Goal: Task Accomplishment & Management: Manage account settings

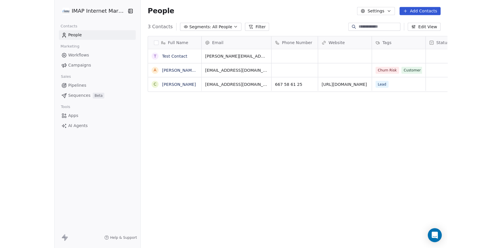
scroll to position [214, 409]
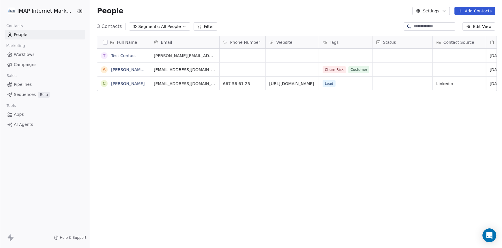
click at [61, 11] on html "IMAP Internet Marketing SL Contacts People Marketing Workflows Campaigns Sales …" at bounding box center [251, 124] width 502 height 248
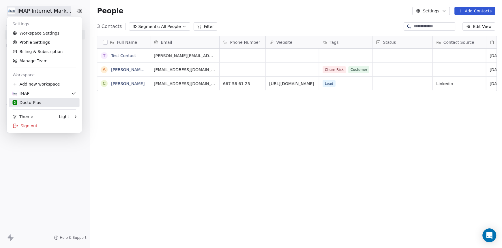
click at [35, 102] on div "D DoctorPlus" at bounding box center [27, 103] width 29 height 6
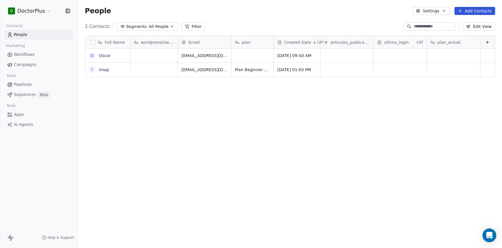
scroll to position [214, 419]
click at [24, 56] on span "Workflows" at bounding box center [24, 55] width 21 height 6
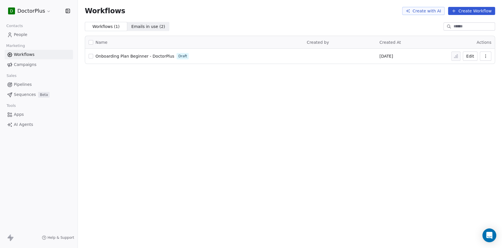
click at [131, 58] on span "Onboarding Plan Beginner - DoctorPlus" at bounding box center [134, 56] width 79 height 5
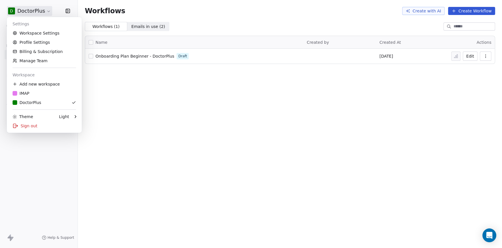
click at [43, 10] on html "D DoctorPlus Contacts People Marketing Workflows Campaigns Sales Pipelines Sequ…" at bounding box center [251, 124] width 502 height 248
click at [40, 42] on link "Profile Settings" at bounding box center [44, 42] width 70 height 9
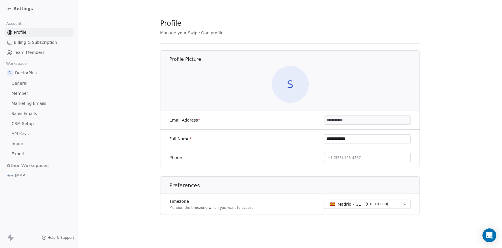
click at [22, 83] on span "General" at bounding box center [20, 83] width 16 height 6
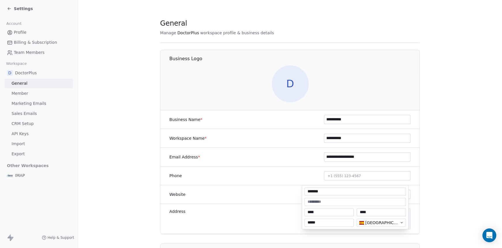
drag, startPoint x: 329, startPoint y: 213, endPoint x: 356, endPoint y: 212, distance: 26.5
click at [356, 212] on body "**********" at bounding box center [251, 124] width 502 height 248
drag, startPoint x: 313, startPoint y: 192, endPoint x: 354, endPoint y: 192, distance: 40.7
click at [354, 192] on input "*******" at bounding box center [354, 192] width 99 height 6
type input "**********"
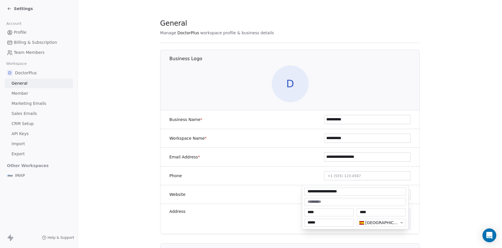
drag, startPoint x: 336, startPoint y: 213, endPoint x: 273, endPoint y: 213, distance: 62.6
click at [273, 213] on html "**********" at bounding box center [251, 124] width 502 height 248
drag, startPoint x: 321, startPoint y: 211, endPoint x: 287, endPoint y: 212, distance: 33.7
click at [287, 212] on html "**********" at bounding box center [251, 124] width 502 height 248
drag, startPoint x: 321, startPoint y: 222, endPoint x: 338, endPoint y: 222, distance: 17.0
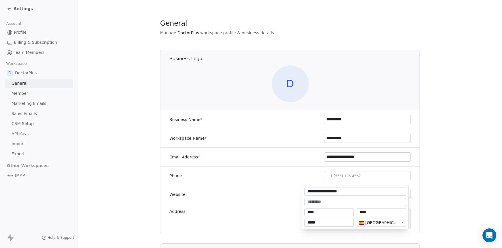
click at [320, 223] on input "*****" at bounding box center [328, 223] width 47 height 6
type input "*****"
click at [317, 213] on input "****" at bounding box center [328, 213] width 47 height 6
type input "*"
type input "********"
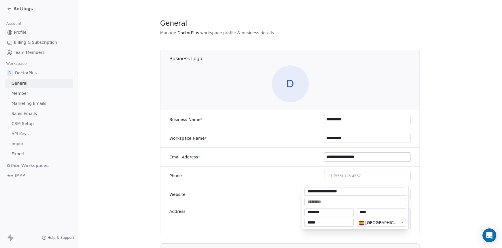
click at [372, 210] on input "****" at bounding box center [381, 213] width 47 height 6
drag, startPoint x: 372, startPoint y: 212, endPoint x: 352, endPoint y: 212, distance: 20.5
click at [352, 212] on div "******** ****" at bounding box center [355, 212] width 102 height 8
type input "*********"
type textarea "**********"
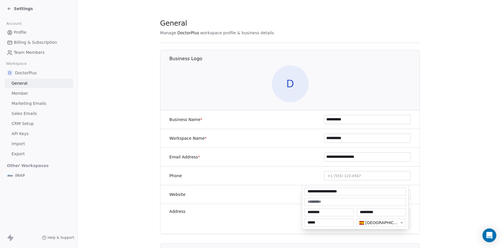
click at [274, 202] on html "**********" at bounding box center [251, 124] width 502 height 248
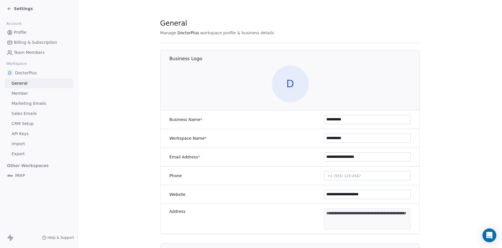
click at [25, 93] on span "Member" at bounding box center [20, 94] width 17 height 6
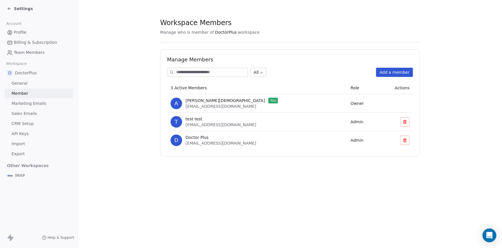
click at [22, 105] on span "Marketing Emails" at bounding box center [29, 104] width 35 height 6
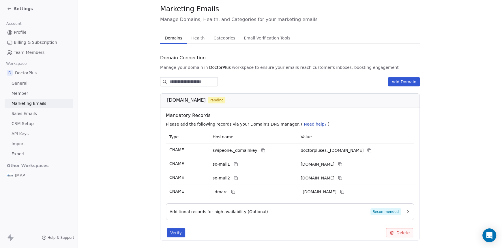
scroll to position [29, 0]
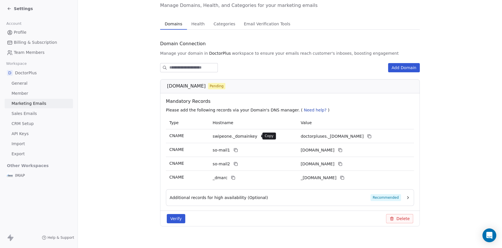
click at [262, 136] on icon at bounding box center [263, 137] width 3 height 3
click at [371, 136] on icon at bounding box center [369, 136] width 5 height 5
click at [233, 150] on icon at bounding box center [235, 150] width 5 height 5
click at [342, 150] on icon at bounding box center [340, 150] width 5 height 5
click at [233, 162] on icon at bounding box center [235, 164] width 5 height 5
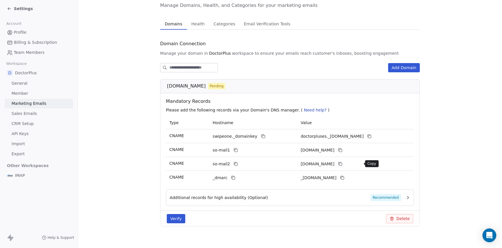
click at [342, 163] on icon at bounding box center [340, 164] width 5 height 5
click at [231, 178] on icon at bounding box center [233, 178] width 5 height 5
click at [344, 178] on icon at bounding box center [342, 178] width 5 height 5
click at [384, 197] on span "Recommended" at bounding box center [385, 197] width 31 height 7
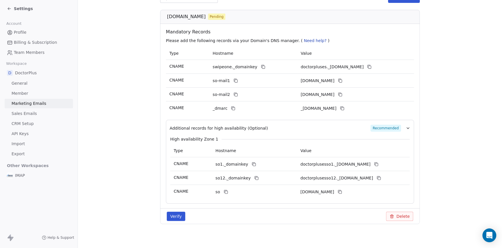
scroll to position [102, 0]
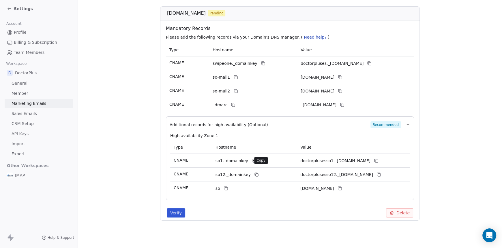
click at [251, 161] on icon at bounding box center [253, 161] width 5 height 5
drag, startPoint x: 378, startPoint y: 160, endPoint x: 400, endPoint y: 162, distance: 21.4
click at [378, 160] on icon at bounding box center [376, 161] width 5 height 5
click at [255, 175] on icon at bounding box center [256, 175] width 3 height 3
click at [380, 176] on icon at bounding box center [379, 175] width 3 height 3
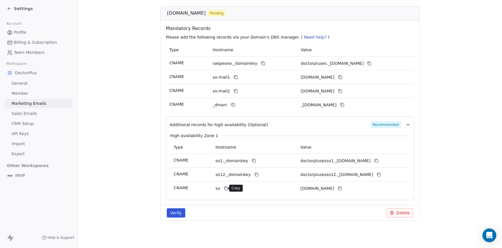
drag, startPoint x: 224, startPoint y: 188, endPoint x: 228, endPoint y: 188, distance: 3.7
click at [224, 188] on icon at bounding box center [225, 188] width 5 height 5
click at [342, 189] on icon at bounding box center [339, 188] width 5 height 5
click at [174, 212] on button "Verify" at bounding box center [176, 212] width 18 height 9
click at [173, 213] on button "Verify" at bounding box center [176, 212] width 18 height 9
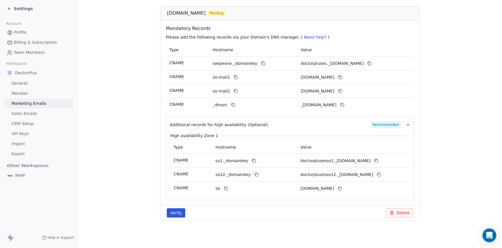
click at [174, 213] on button "Verify" at bounding box center [176, 212] width 18 height 9
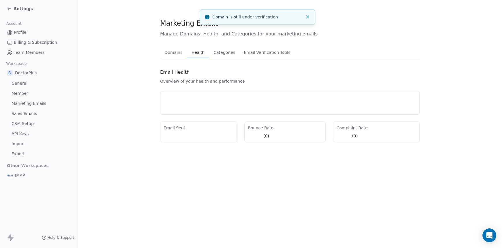
click at [198, 52] on span "Health" at bounding box center [198, 52] width 18 height 8
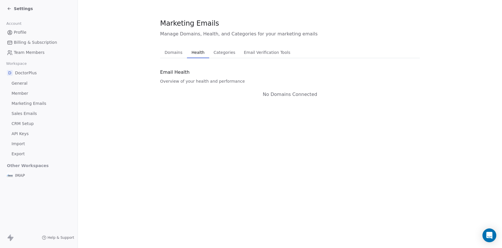
click at [219, 54] on span "Categories" at bounding box center [224, 52] width 26 height 8
click at [252, 55] on span "Email Verification Tools" at bounding box center [267, 52] width 50 height 8
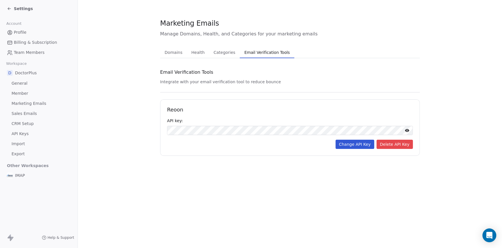
click at [177, 53] on span "Domains" at bounding box center [173, 52] width 22 height 8
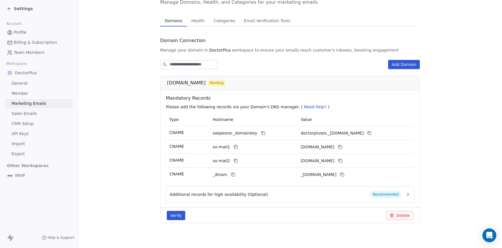
scroll to position [34, 0]
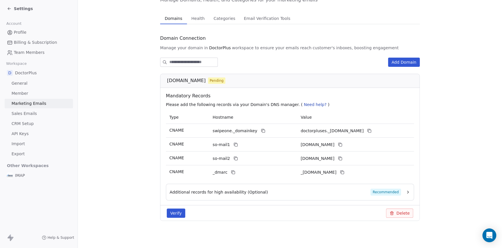
click at [171, 214] on button "Verify" at bounding box center [176, 213] width 18 height 9
click at [173, 211] on button "Verify" at bounding box center [176, 213] width 18 height 9
click at [172, 213] on button "Verify" at bounding box center [176, 213] width 18 height 9
click at [173, 212] on button "Verify" at bounding box center [176, 213] width 18 height 9
click at [21, 114] on span "Sales Emails" at bounding box center [24, 114] width 25 height 6
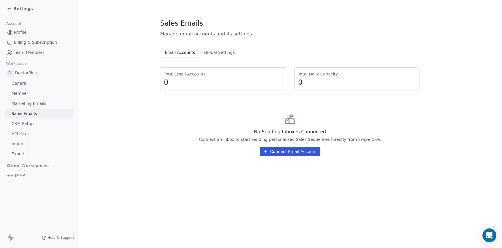
click at [19, 124] on span "CRM Setup" at bounding box center [23, 124] width 22 height 6
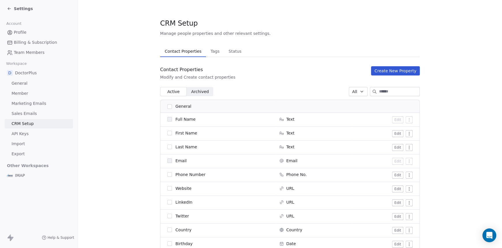
click at [191, 89] on span "Archived" at bounding box center [200, 92] width 18 height 6
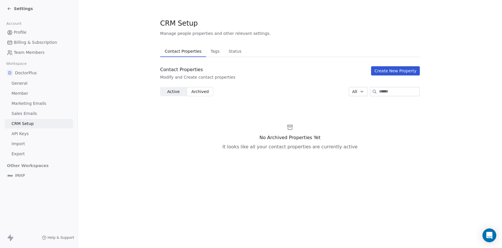
click at [169, 92] on span "Active" at bounding box center [173, 92] width 12 height 6
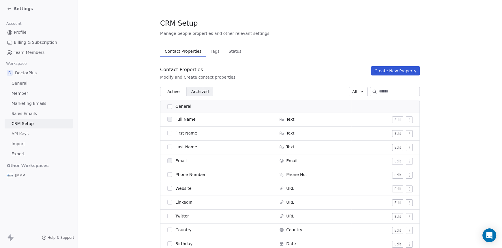
click at [213, 51] on span "Tags" at bounding box center [215, 51] width 14 height 8
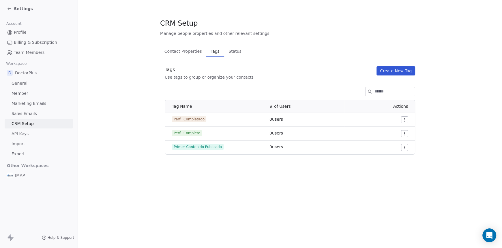
click at [185, 52] on span "Contact Properties" at bounding box center [183, 51] width 42 height 8
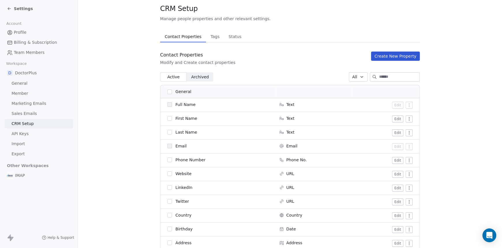
scroll to position [29, 0]
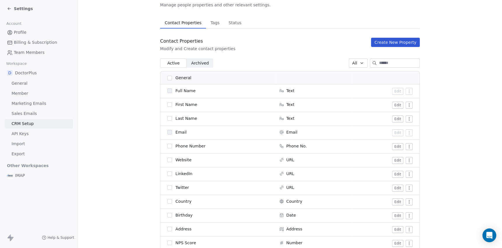
click at [19, 32] on span "Profile" at bounding box center [20, 32] width 13 height 6
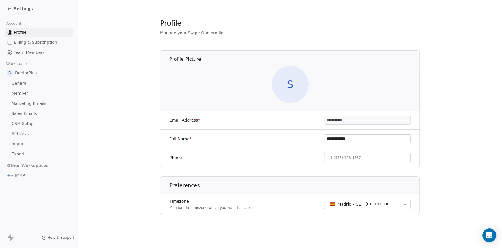
click at [9, 10] on icon at bounding box center [8, 9] width 1 height 1
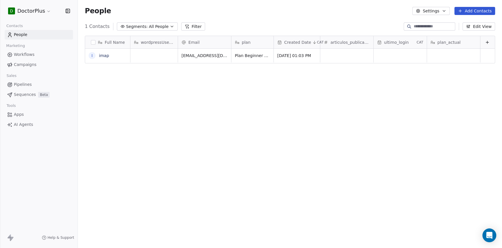
scroll to position [214, 419]
click at [44, 10] on html "D DoctorPlus Contacts People Marketing Workflows Campaigns Sales Pipelines Sequ…" at bounding box center [251, 124] width 502 height 248
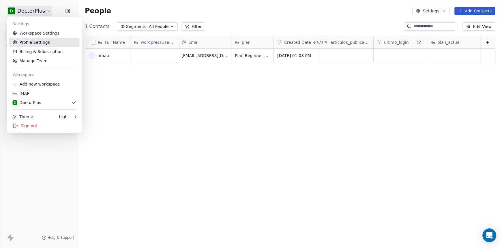
click at [33, 42] on link "Profile Settings" at bounding box center [44, 42] width 70 height 9
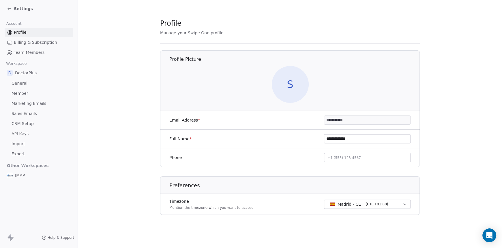
click at [19, 83] on span "General" at bounding box center [20, 83] width 16 height 6
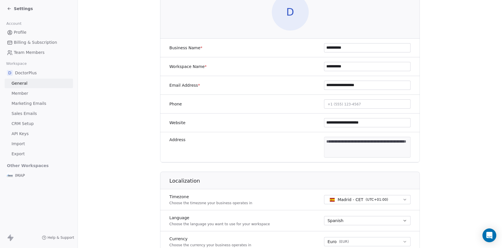
scroll to position [3, 0]
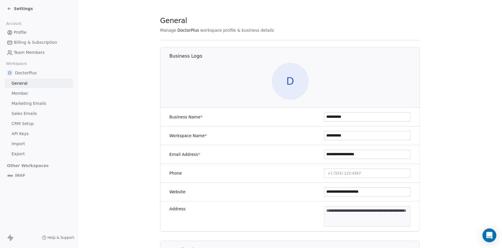
click at [11, 10] on icon at bounding box center [9, 8] width 5 height 5
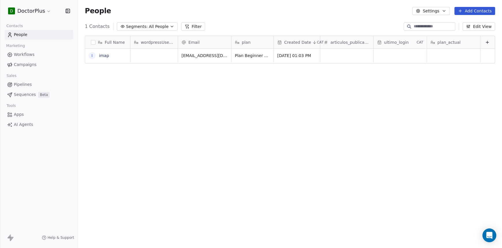
scroll to position [214, 419]
click at [27, 57] on span "Workflows" at bounding box center [24, 55] width 21 height 6
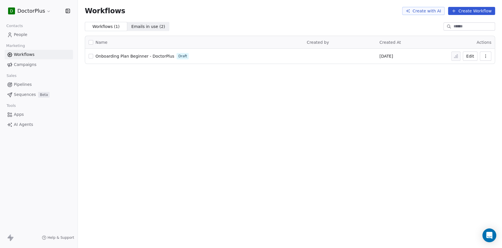
click at [138, 57] on span "Onboarding Plan Beginner - DoctorPlus" at bounding box center [134, 56] width 79 height 5
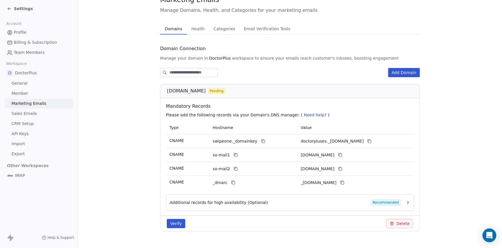
scroll to position [34, 0]
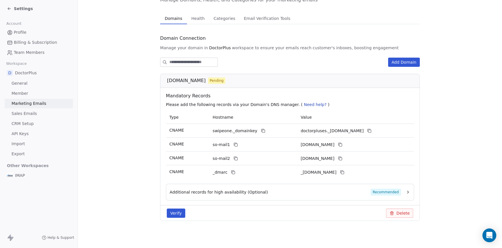
click at [172, 216] on button "Verify" at bounding box center [176, 213] width 18 height 9
click at [170, 213] on button "Verify" at bounding box center [176, 213] width 18 height 9
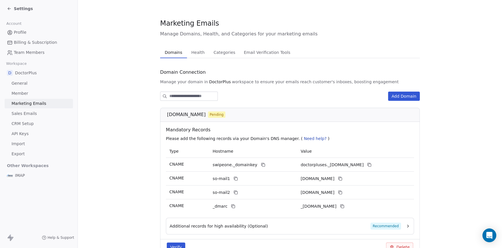
scroll to position [0, 0]
click at [11, 10] on icon at bounding box center [9, 8] width 5 height 5
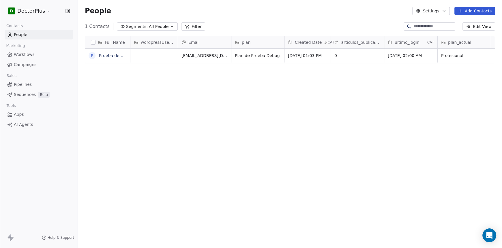
scroll to position [214, 419]
click at [19, 56] on span "Workflows" at bounding box center [24, 55] width 21 height 6
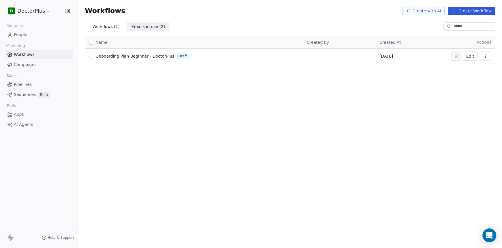
click at [111, 57] on span "Onboarding Plan Beginner - DoctorPlus" at bounding box center [134, 56] width 79 height 5
